Goal: Transaction & Acquisition: Purchase product/service

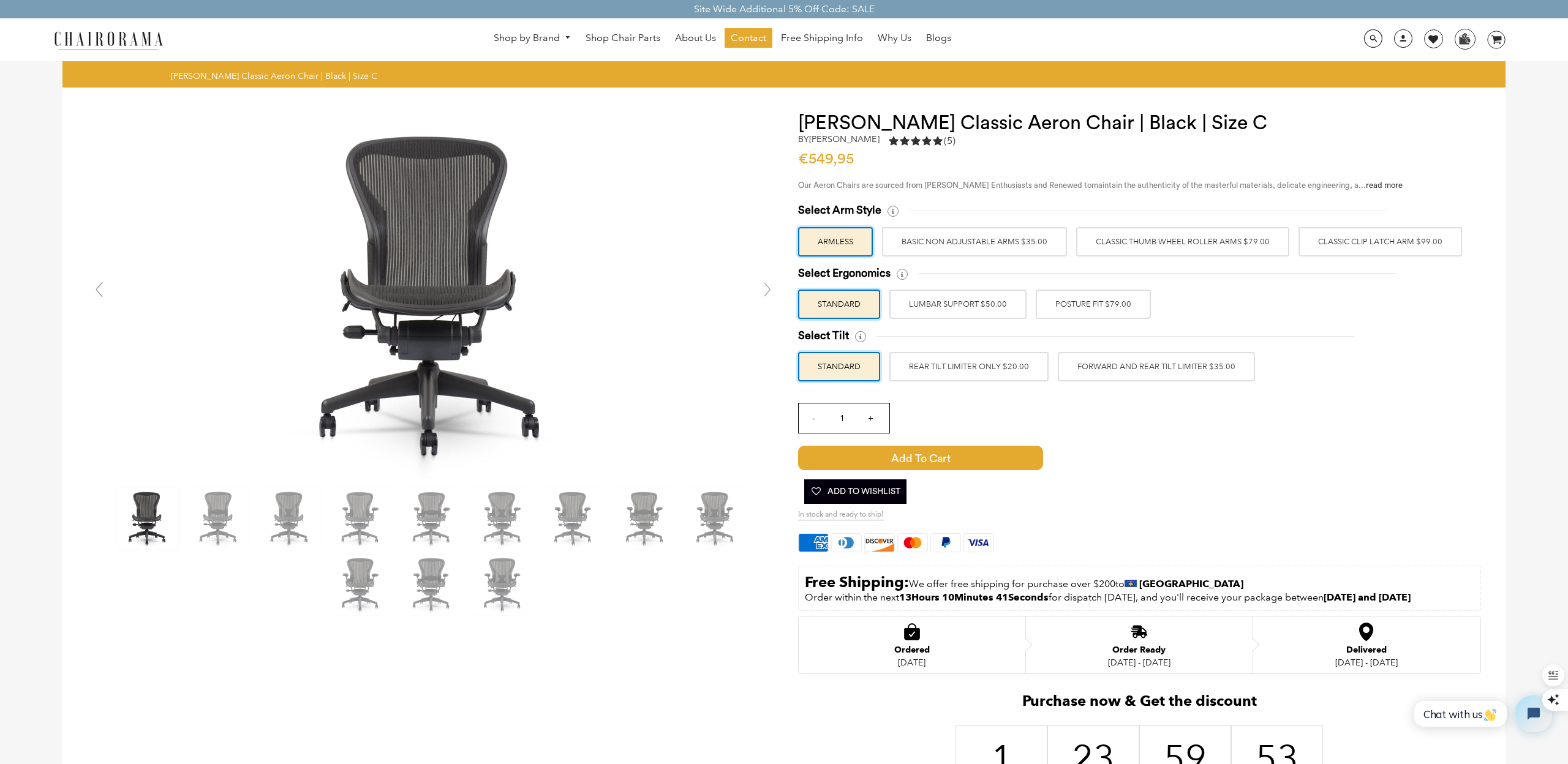
click at [771, 291] on link at bounding box center [767, 289] width 24 height 24
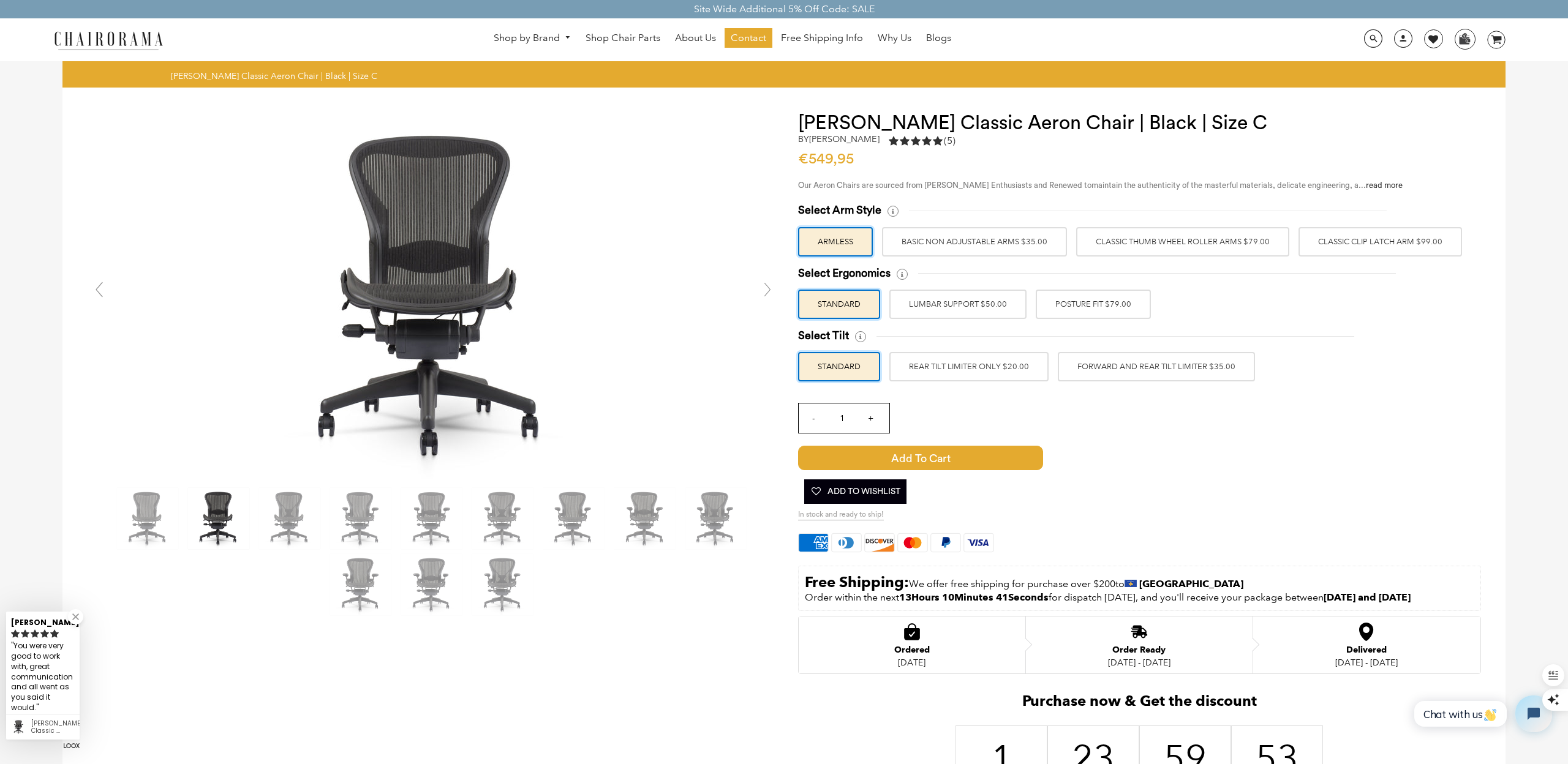
click at [771, 291] on link at bounding box center [767, 289] width 24 height 24
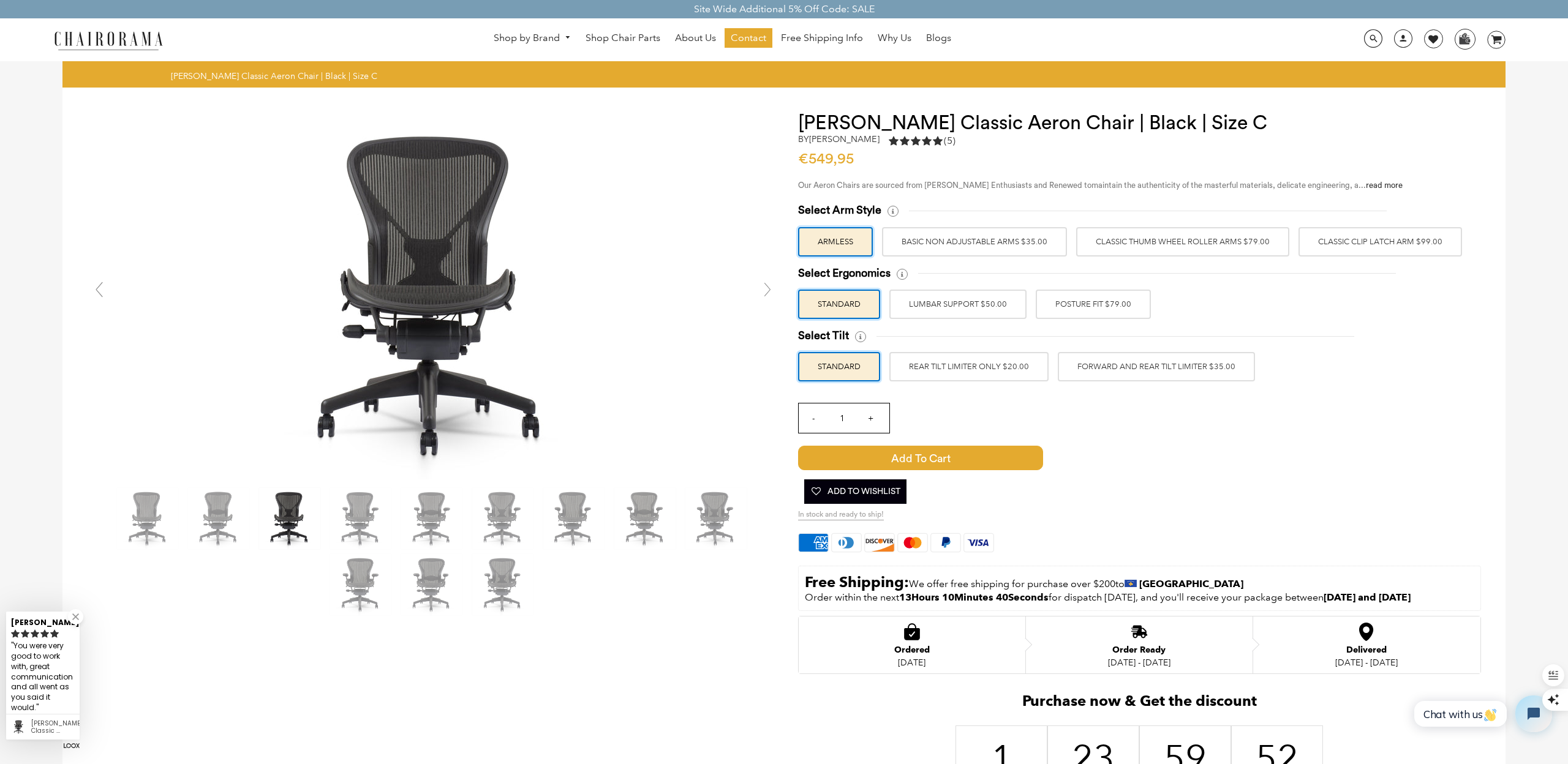
click at [771, 291] on link at bounding box center [767, 289] width 24 height 24
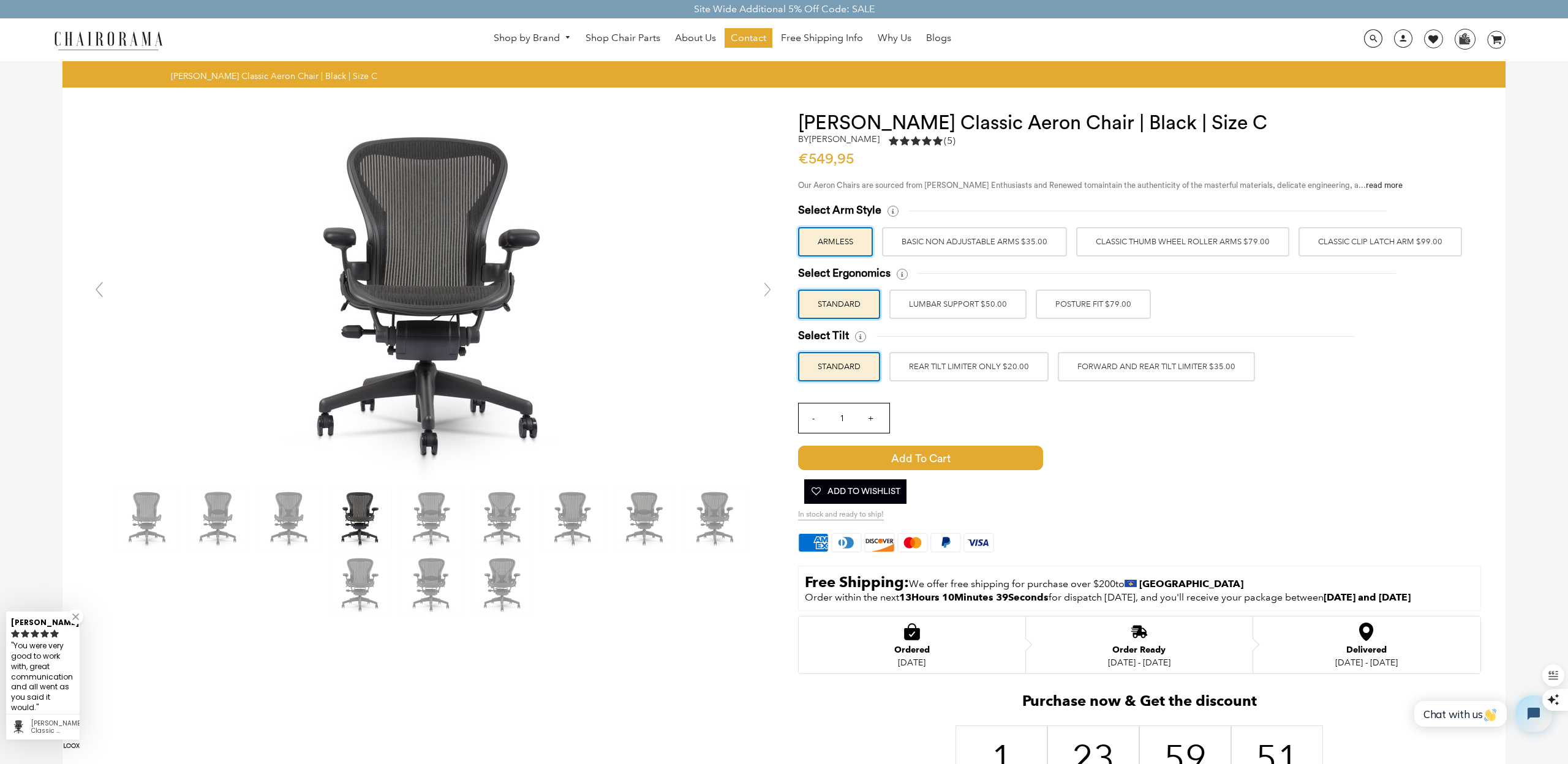
click at [771, 291] on link at bounding box center [767, 289] width 24 height 24
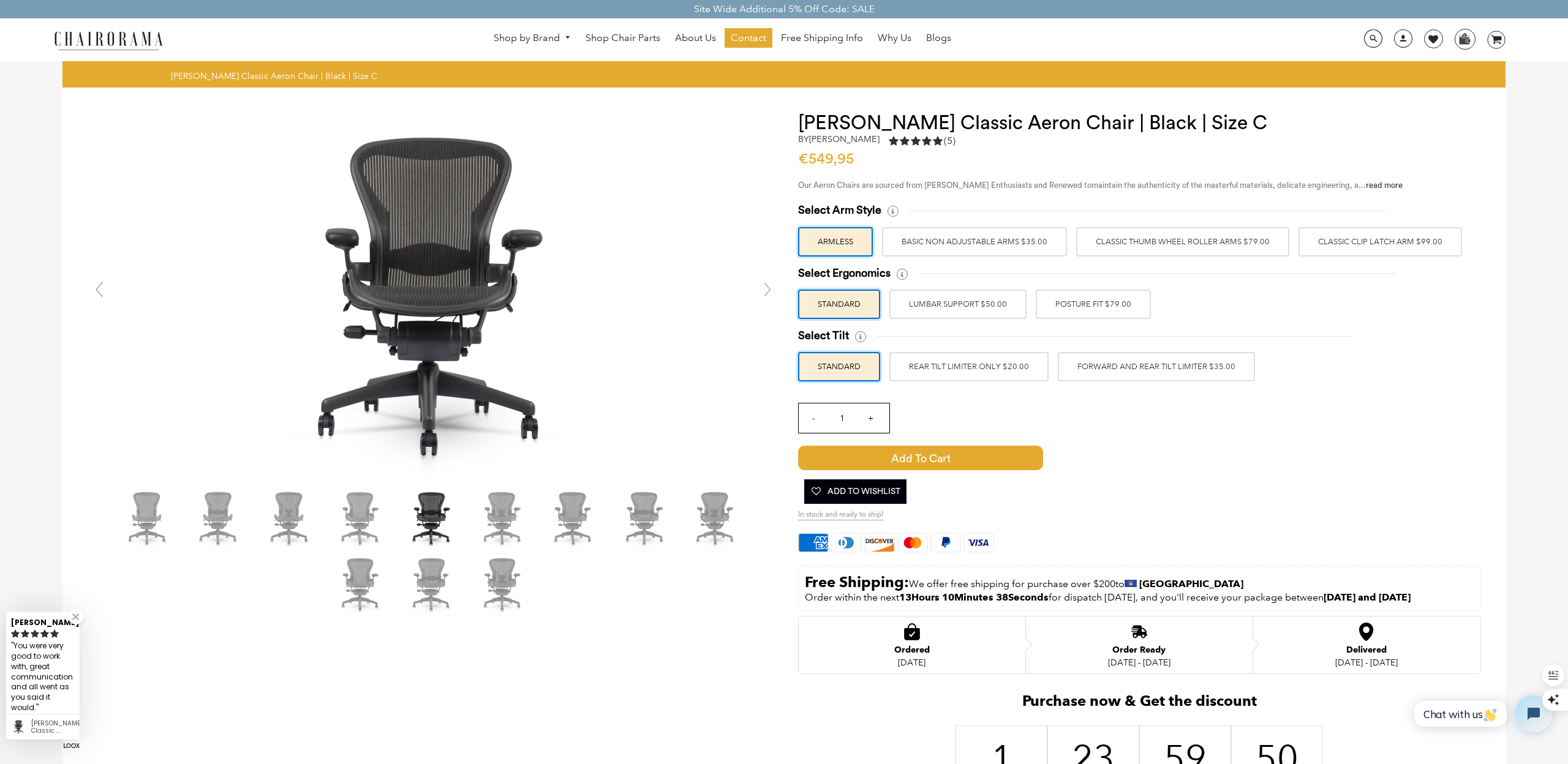
click at [771, 291] on link at bounding box center [767, 289] width 24 height 24
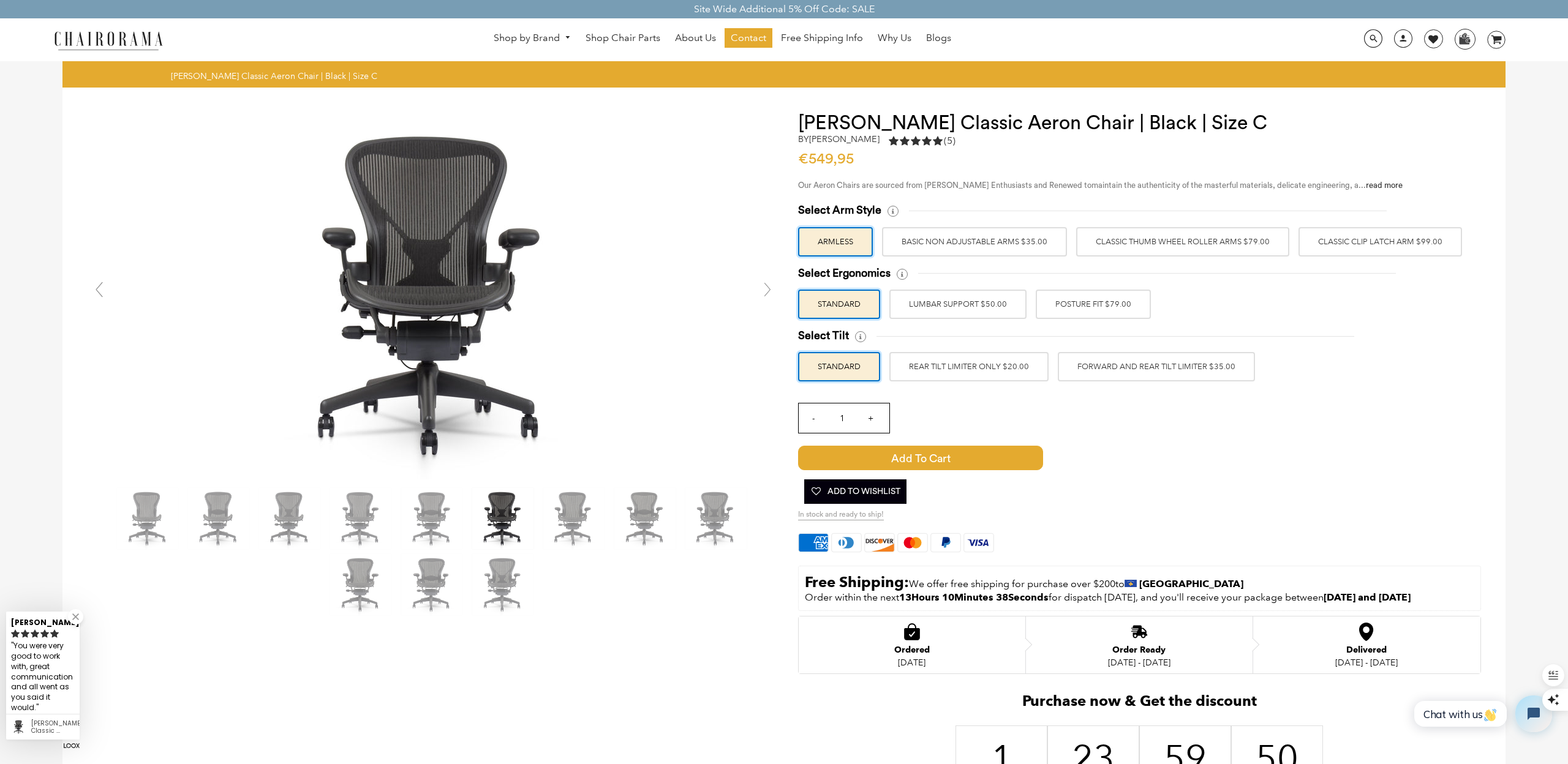
click at [771, 291] on link at bounding box center [767, 289] width 24 height 24
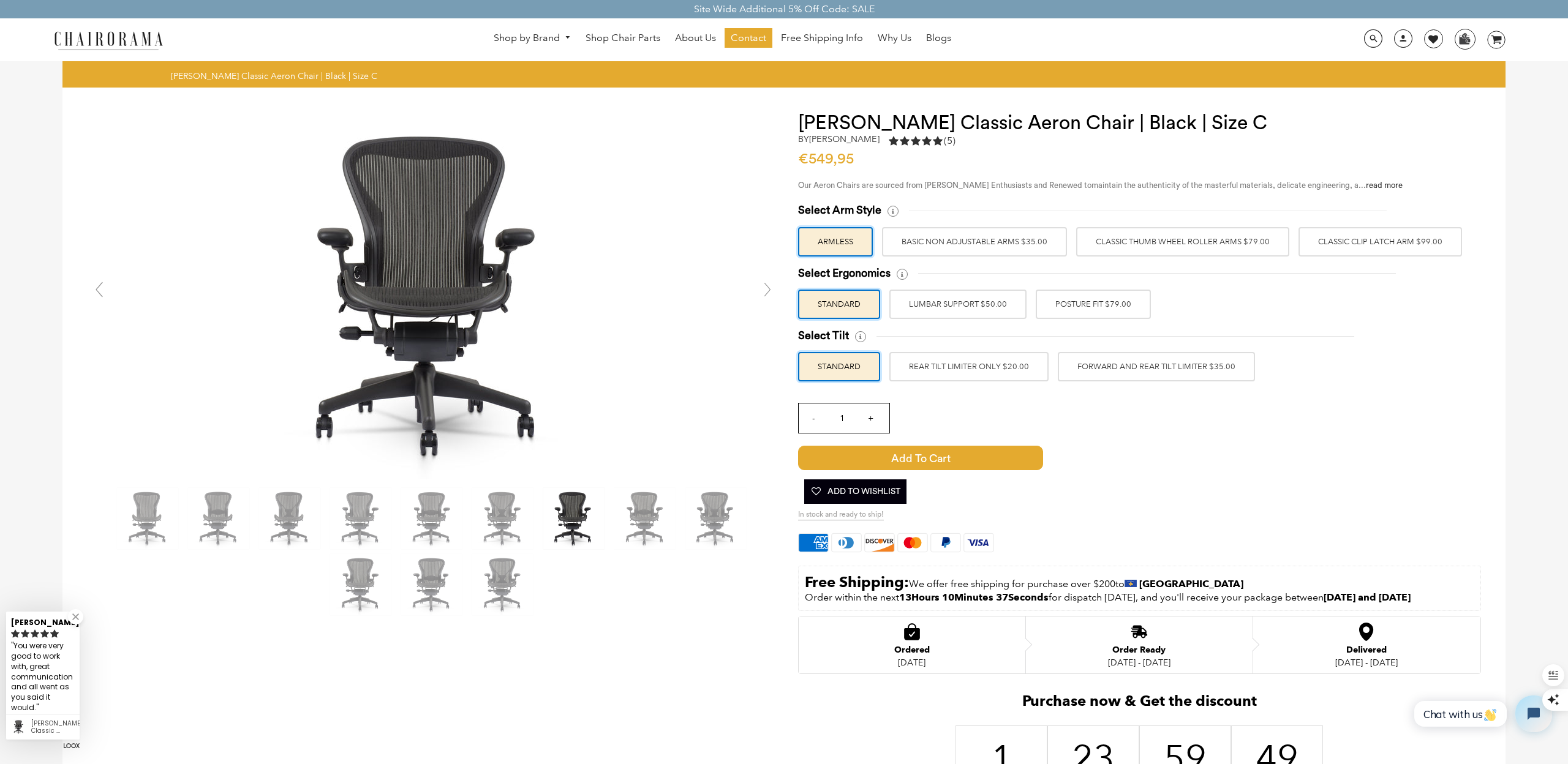
click at [771, 291] on link at bounding box center [767, 289] width 24 height 24
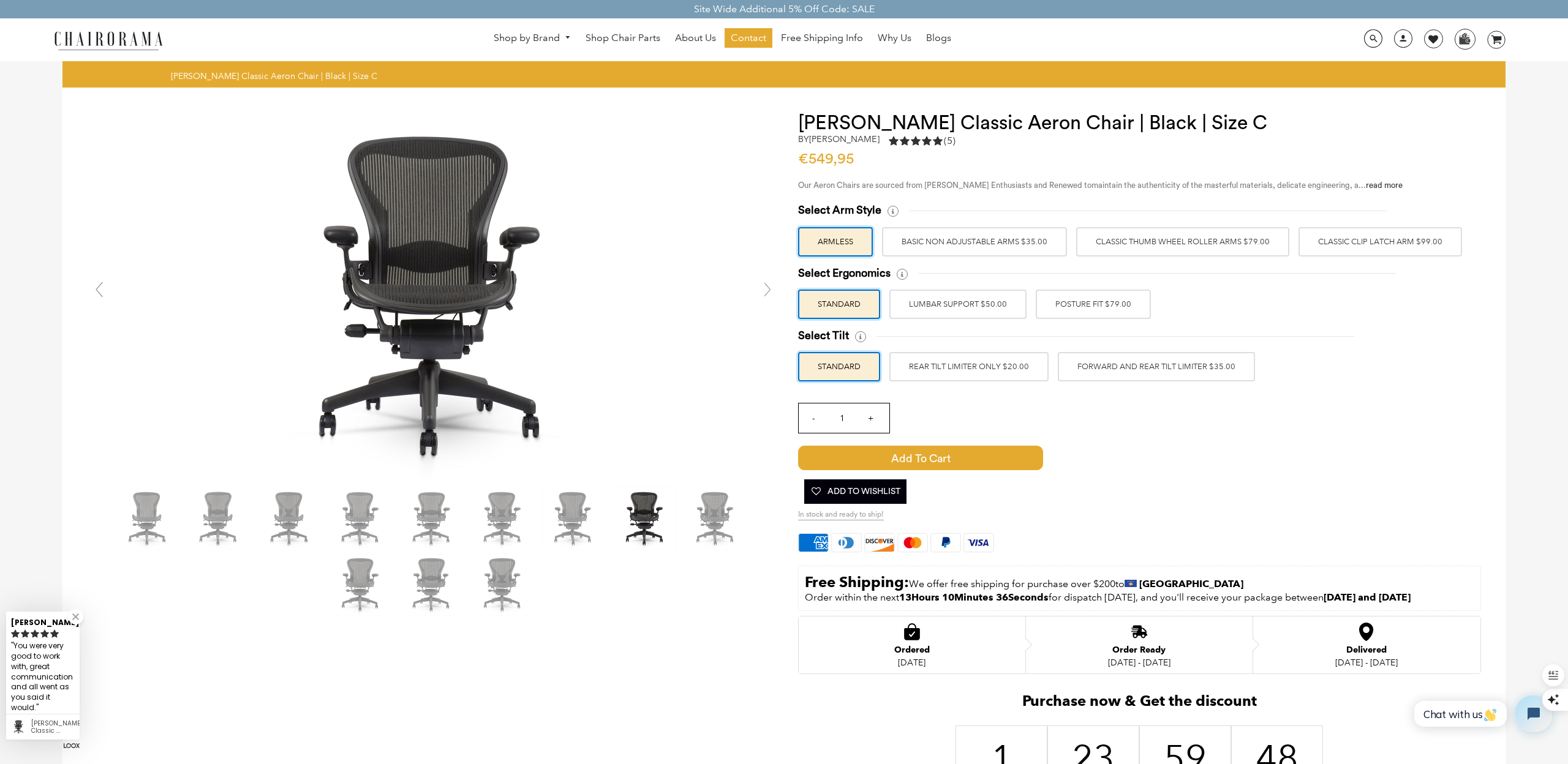
click at [771, 291] on link at bounding box center [767, 289] width 24 height 24
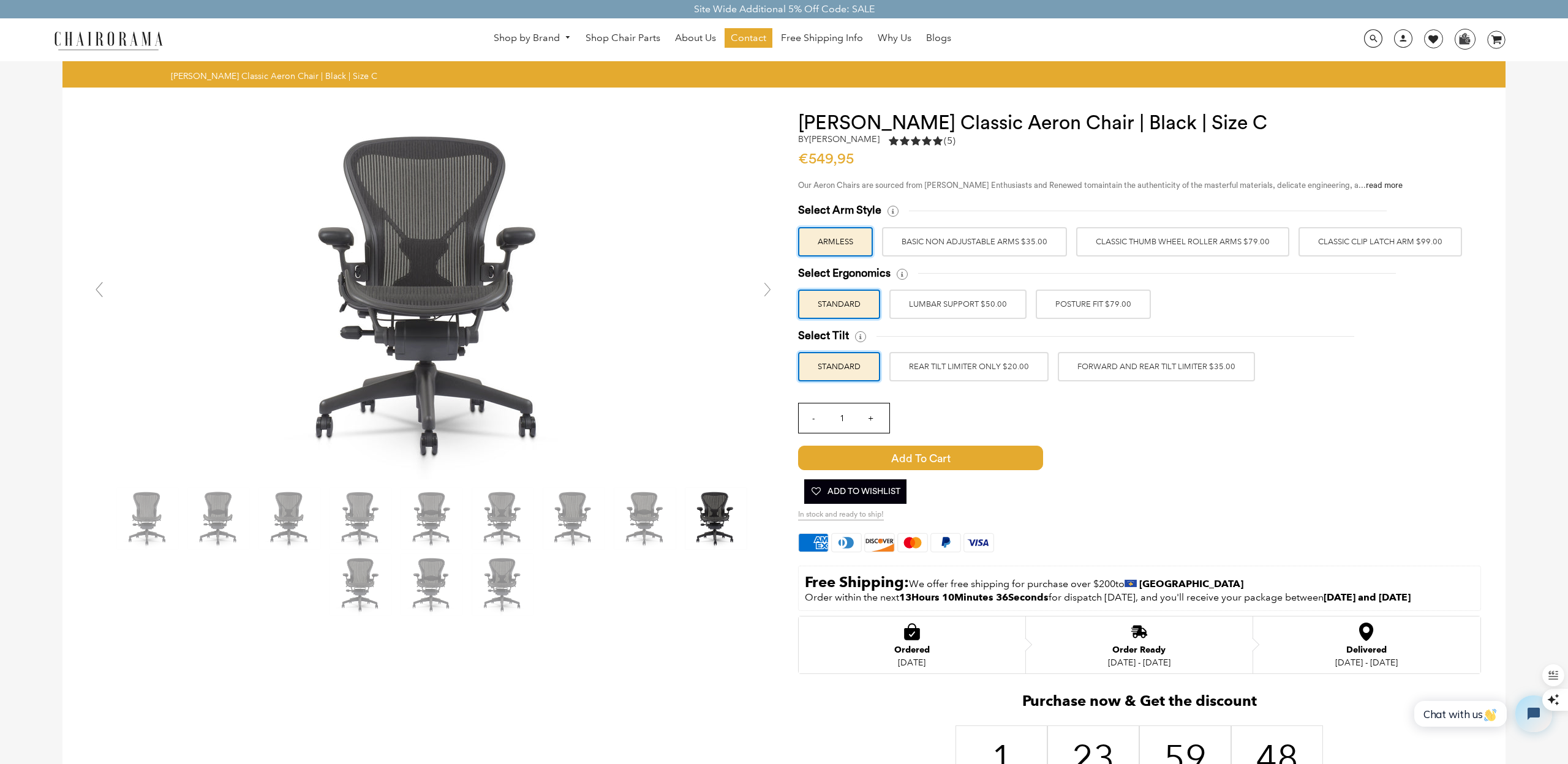
click at [771, 291] on link at bounding box center [767, 289] width 24 height 24
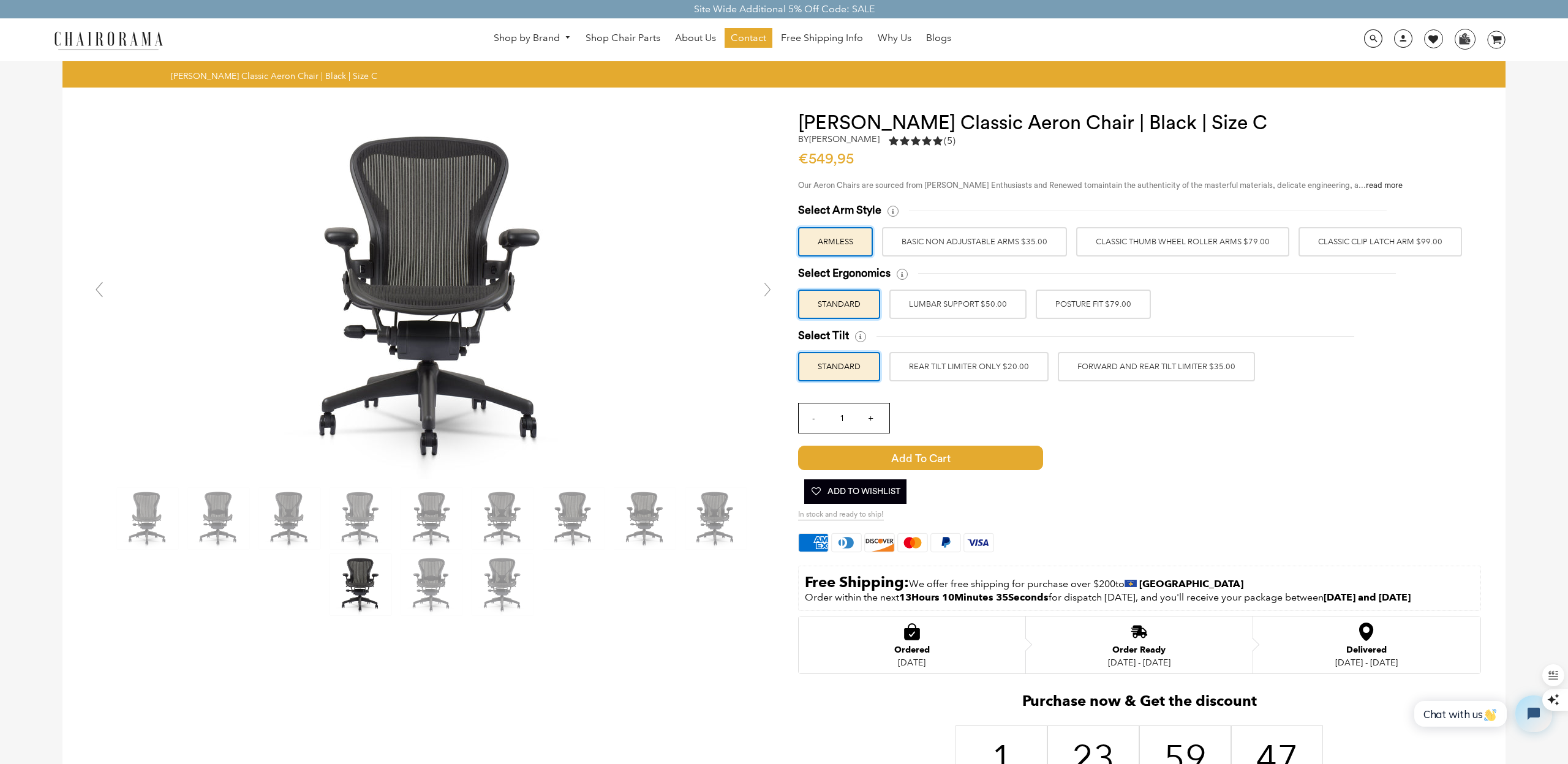
click at [771, 291] on link at bounding box center [767, 289] width 24 height 24
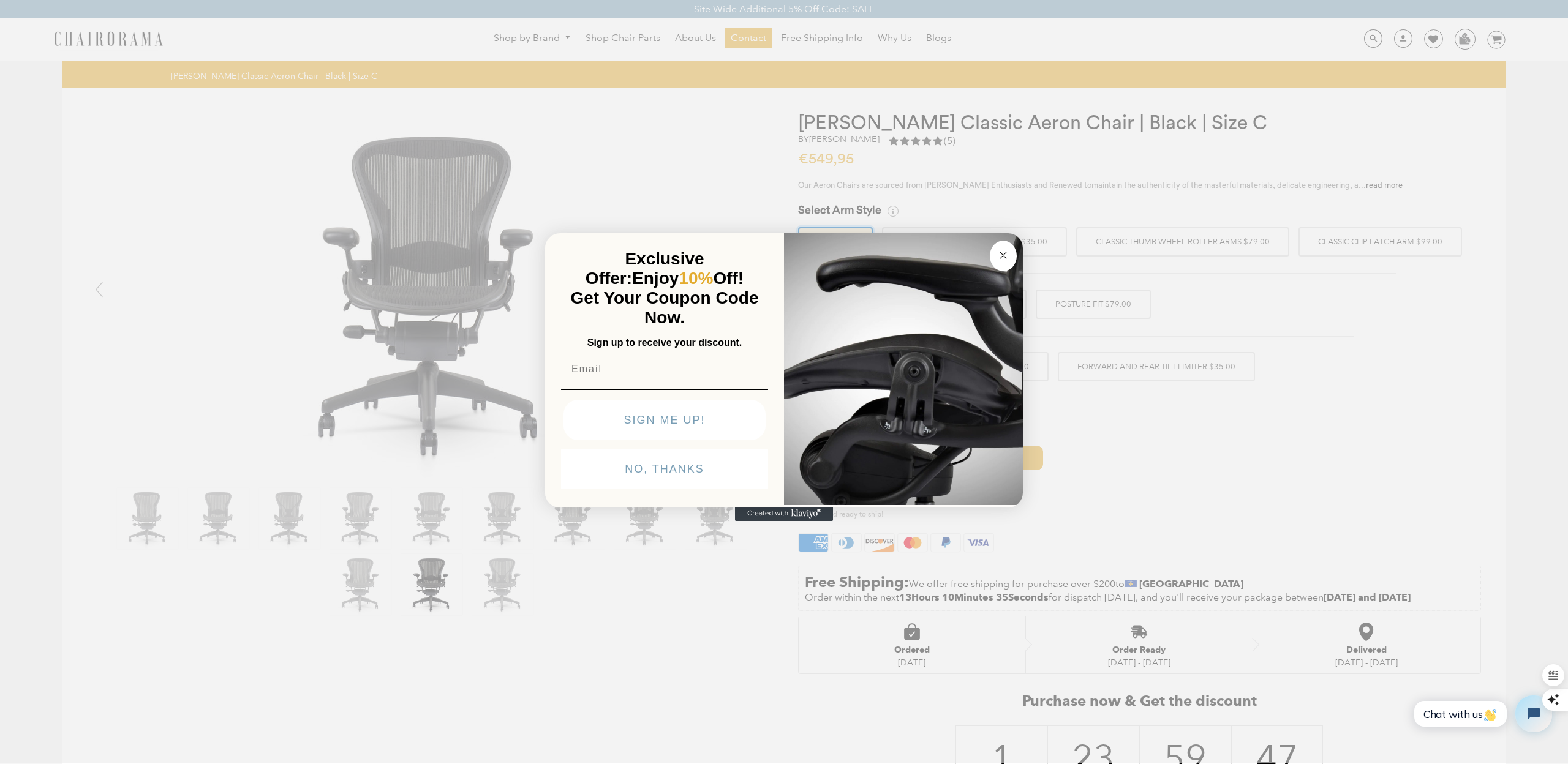
click at [771, 291] on div "Exclusive Offer: Enjoy 10% Off! Get Your Coupon Code Now." at bounding box center [665, 288] width 214 height 91
click at [1011, 257] on button "Close dialog" at bounding box center [1003, 256] width 27 height 31
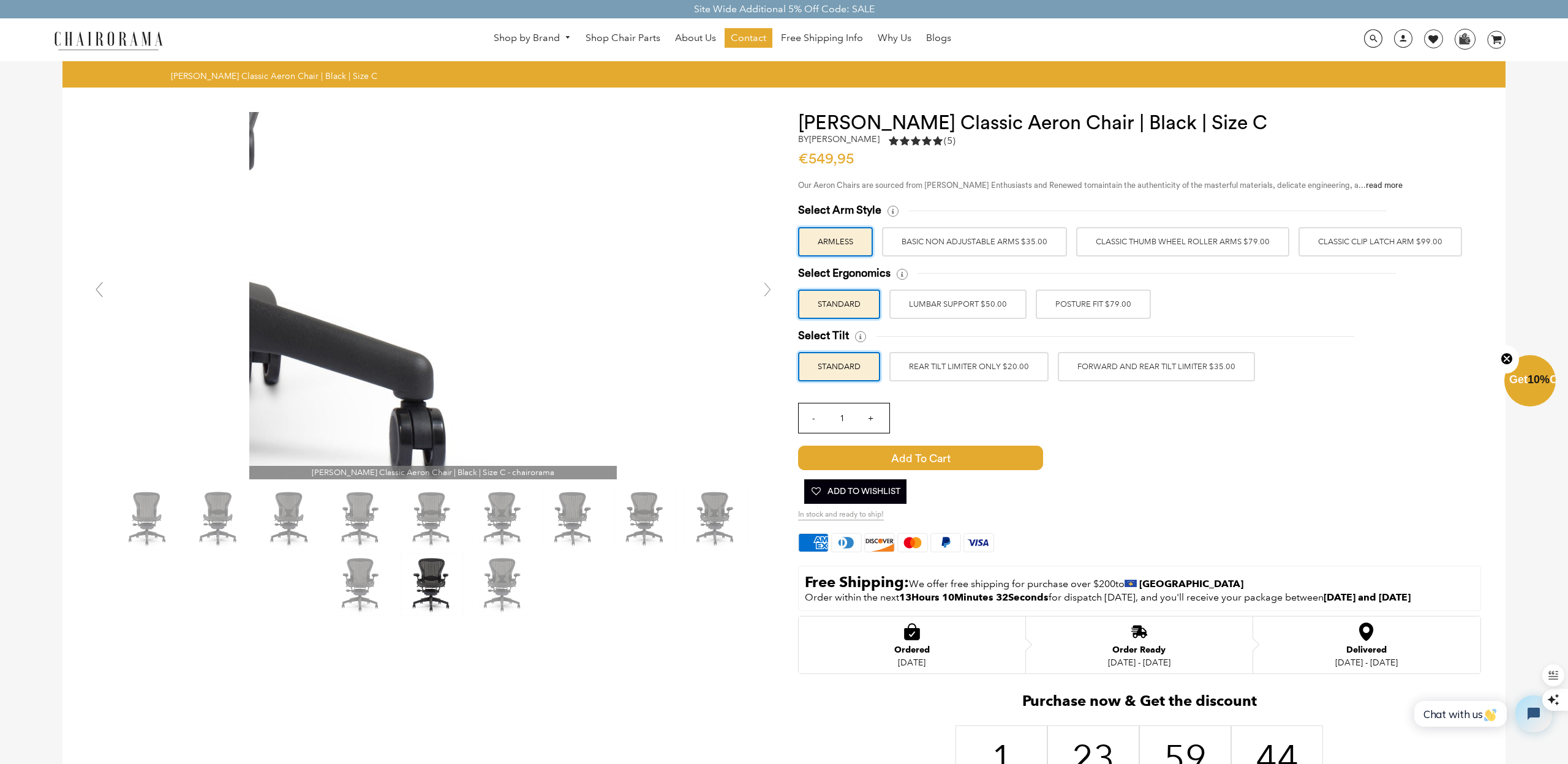
scroll to position [406, 0]
